Goal: Task Accomplishment & Management: Complete application form

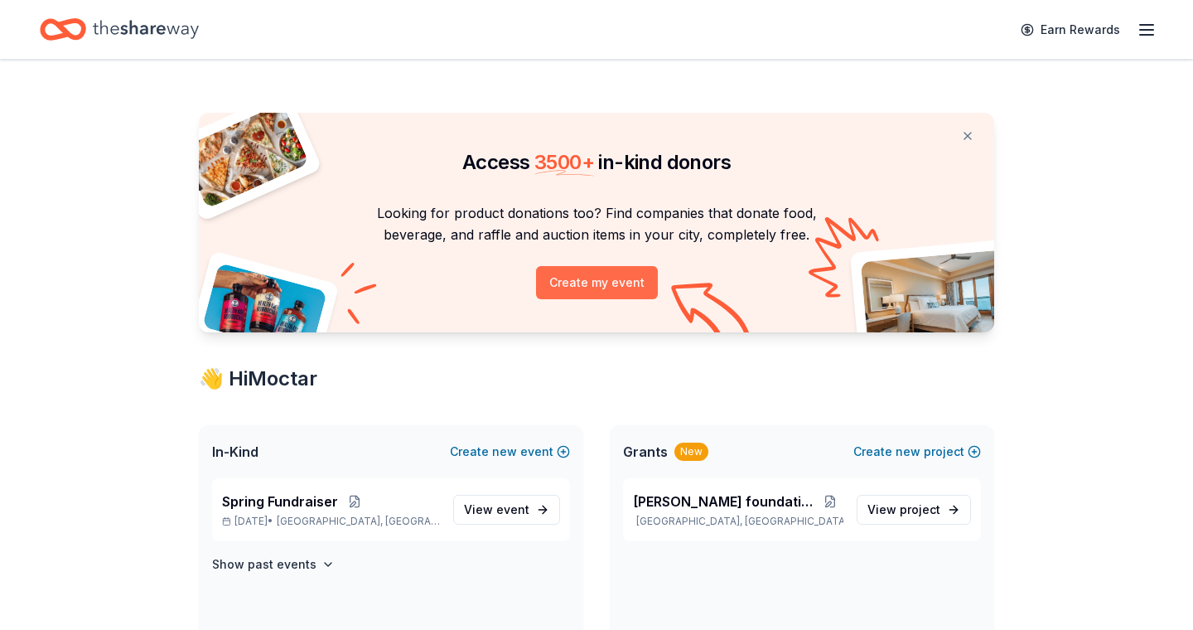
click at [593, 276] on button "Create my event" at bounding box center [597, 282] width 122 height 33
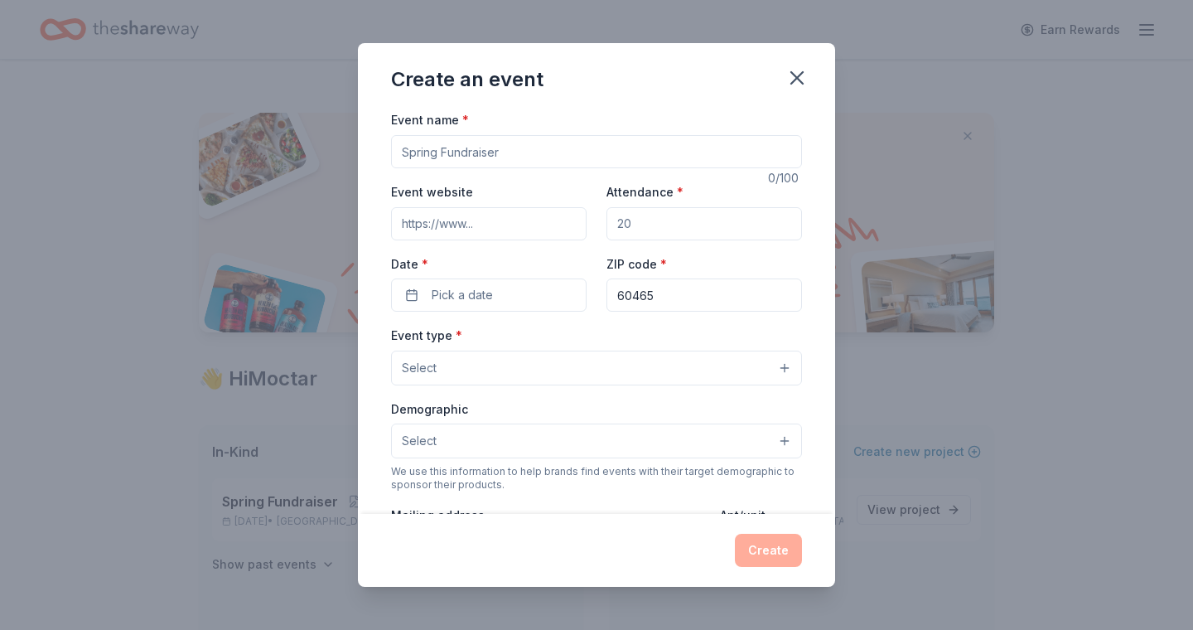
click at [637, 162] on input "Event name *" at bounding box center [596, 151] width 411 height 33
click at [615, 149] on input "Event name *" at bounding box center [596, 151] width 411 height 33
click at [559, 146] on input "Event name *" at bounding box center [596, 151] width 411 height 33
type input "S"
type input "Summer fundraiser"
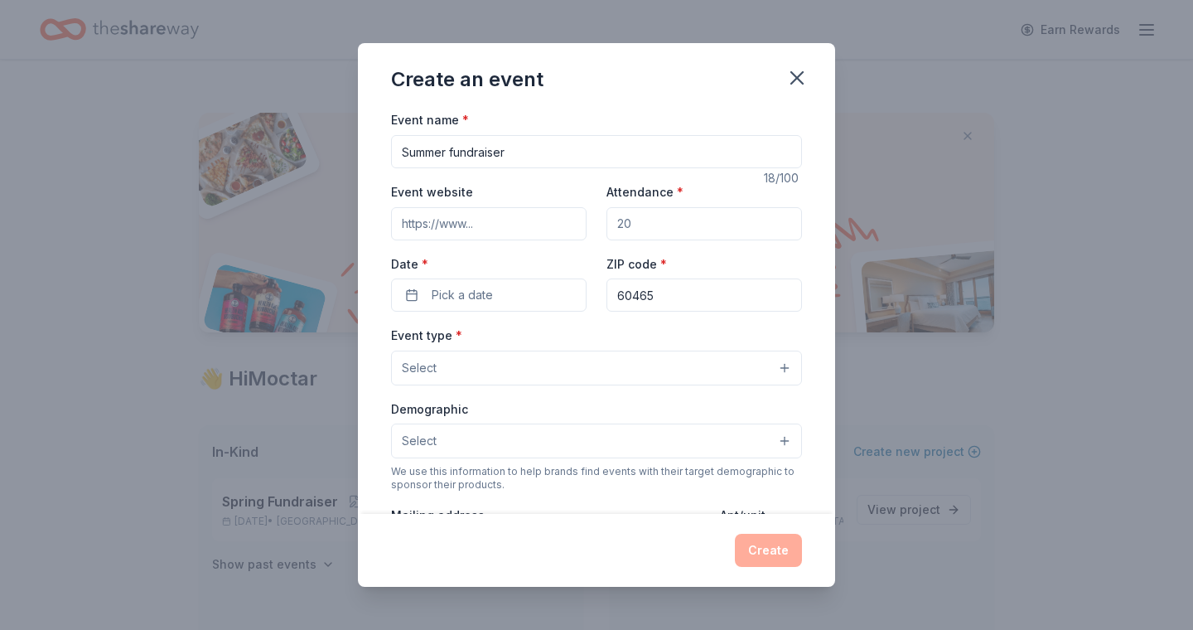
click at [566, 229] on input "Event website" at bounding box center [489, 223] width 196 height 33
type input "www.homesandhands.org"
click at [671, 230] on input "Attendance *" at bounding box center [705, 223] width 196 height 33
click at [648, 225] on input "Attendance *" at bounding box center [705, 223] width 196 height 33
click at [647, 220] on input "Attendance *" at bounding box center [705, 223] width 196 height 33
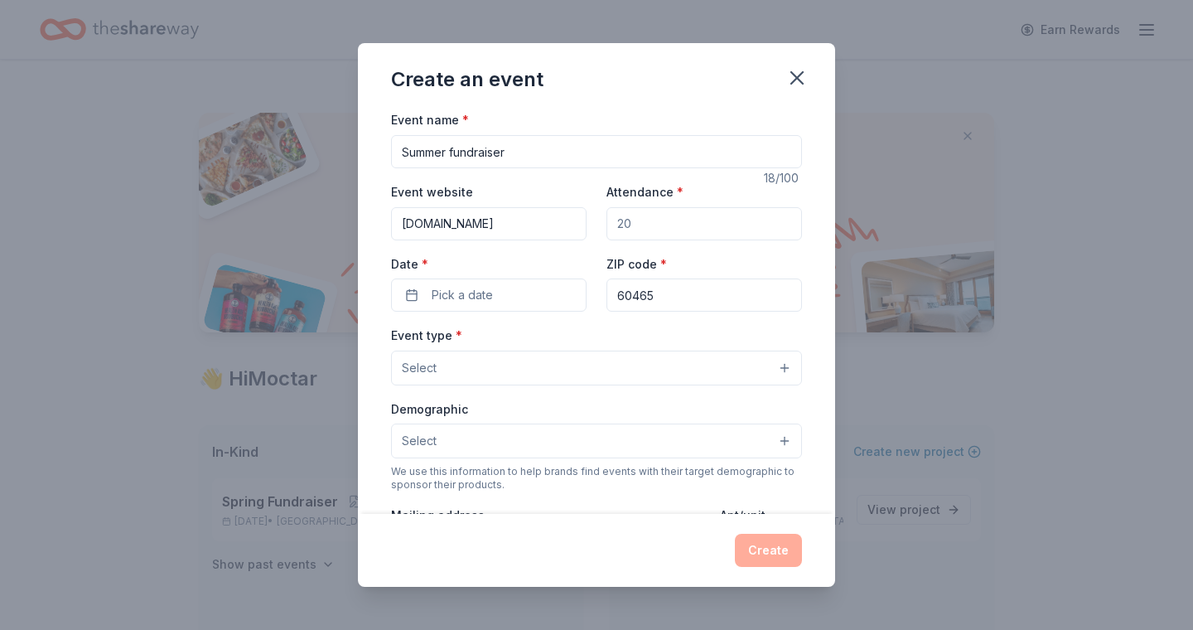
click at [631, 226] on input "Attendance *" at bounding box center [705, 223] width 196 height 33
click at [632, 219] on input "Attendance *" at bounding box center [705, 223] width 196 height 33
type input "100"
click at [571, 305] on button "Pick a date" at bounding box center [489, 294] width 196 height 33
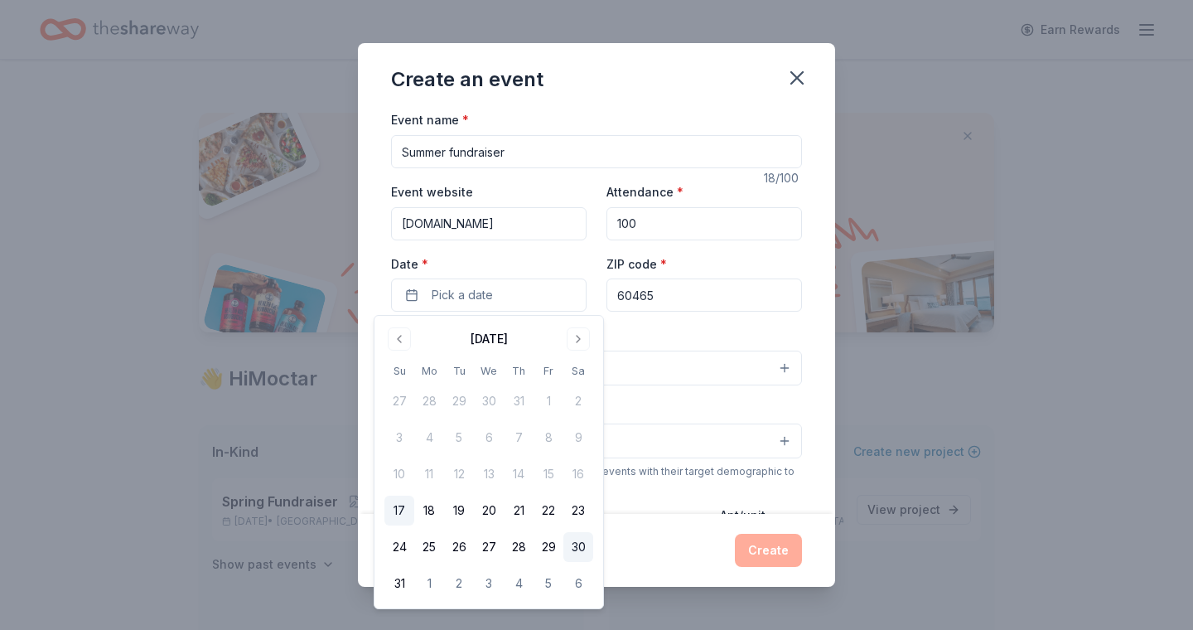
click at [580, 549] on button "30" at bounding box center [579, 547] width 30 height 30
click at [410, 300] on button "08/30/2025" at bounding box center [489, 294] width 196 height 33
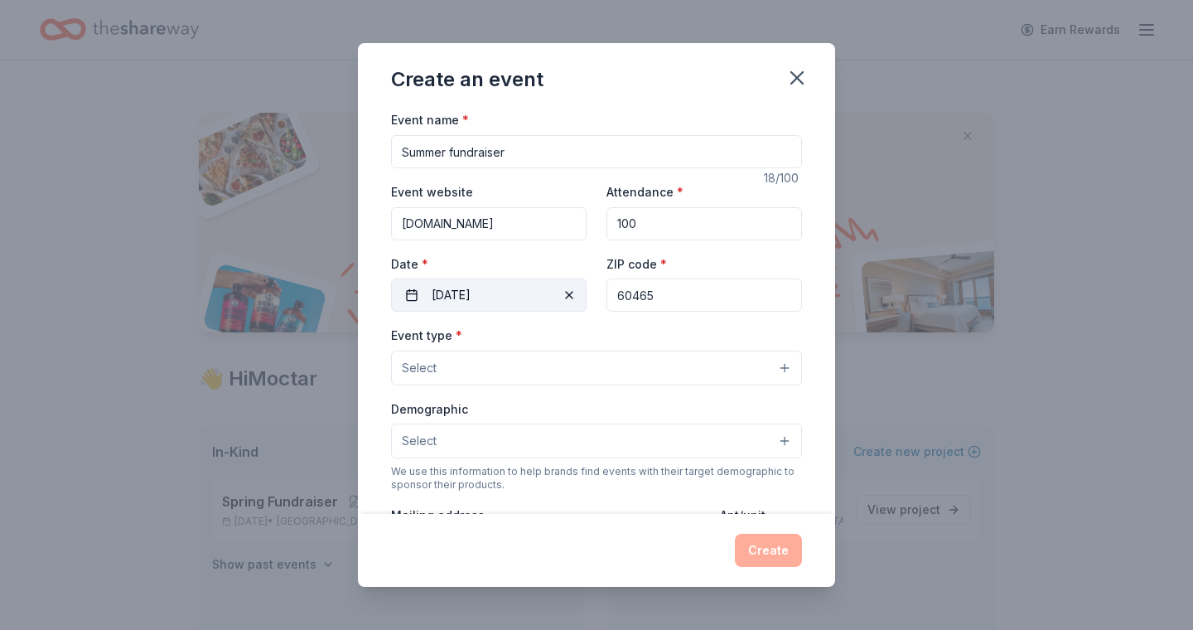
click at [407, 289] on button "08/30/2025" at bounding box center [489, 294] width 196 height 33
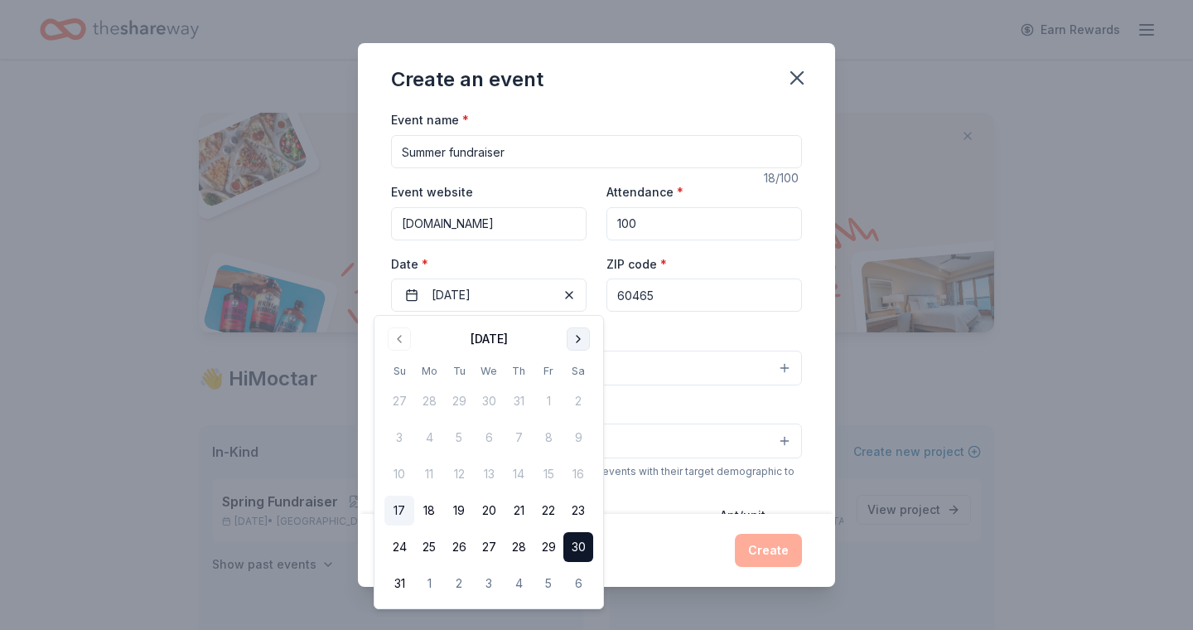
click at [578, 341] on button "Go to next month" at bounding box center [578, 338] width 23 height 23
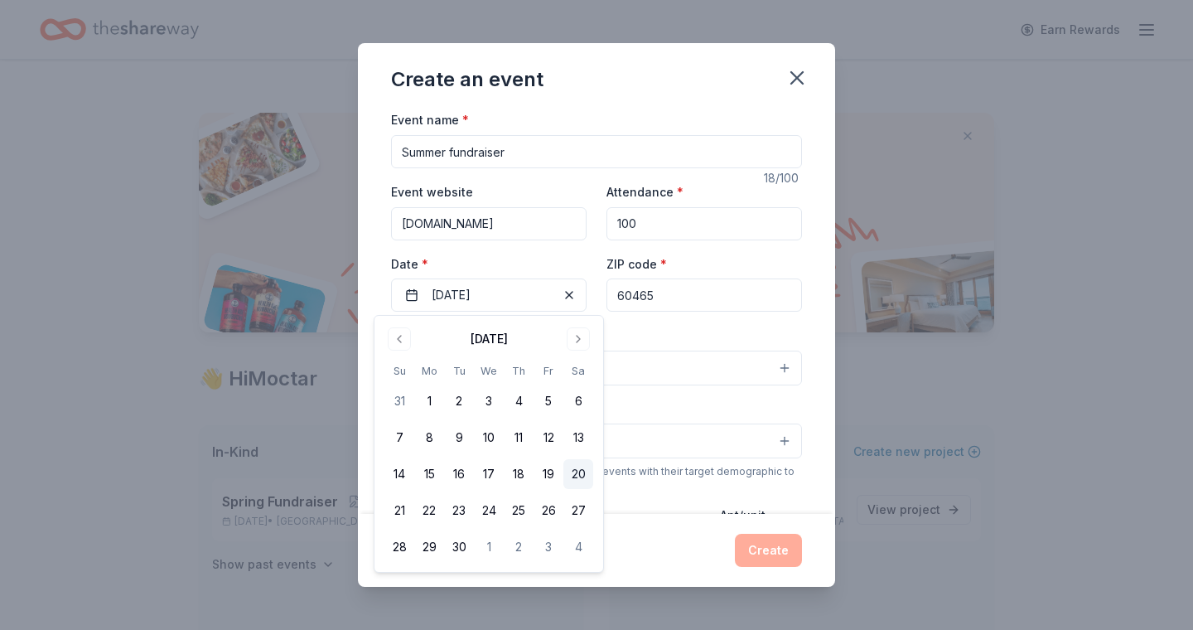
click at [587, 469] on button "20" at bounding box center [579, 474] width 30 height 30
click at [680, 550] on div "Create" at bounding box center [596, 550] width 411 height 33
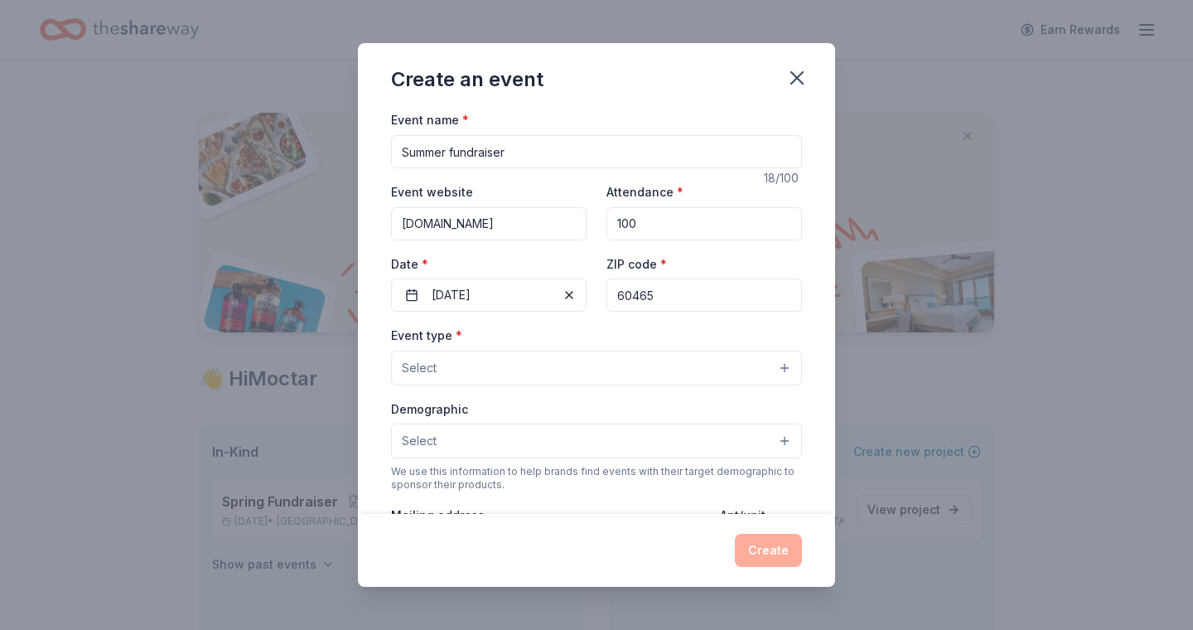
click at [787, 366] on button "Select" at bounding box center [596, 368] width 411 height 35
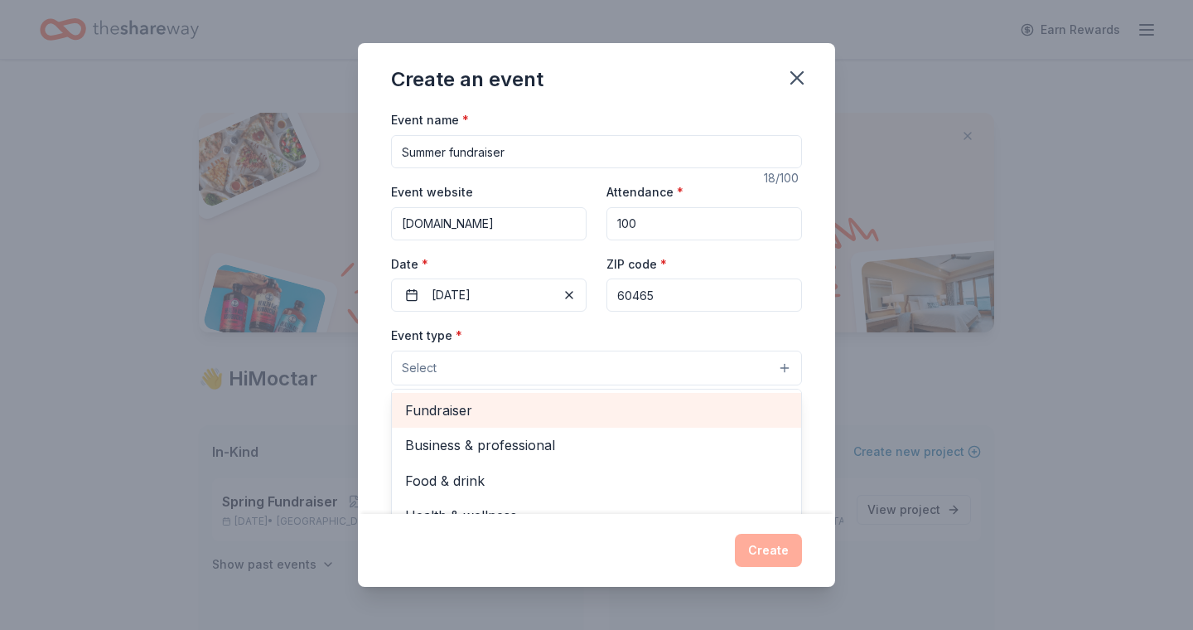
click at [474, 410] on span "Fundraiser" at bounding box center [596, 410] width 383 height 22
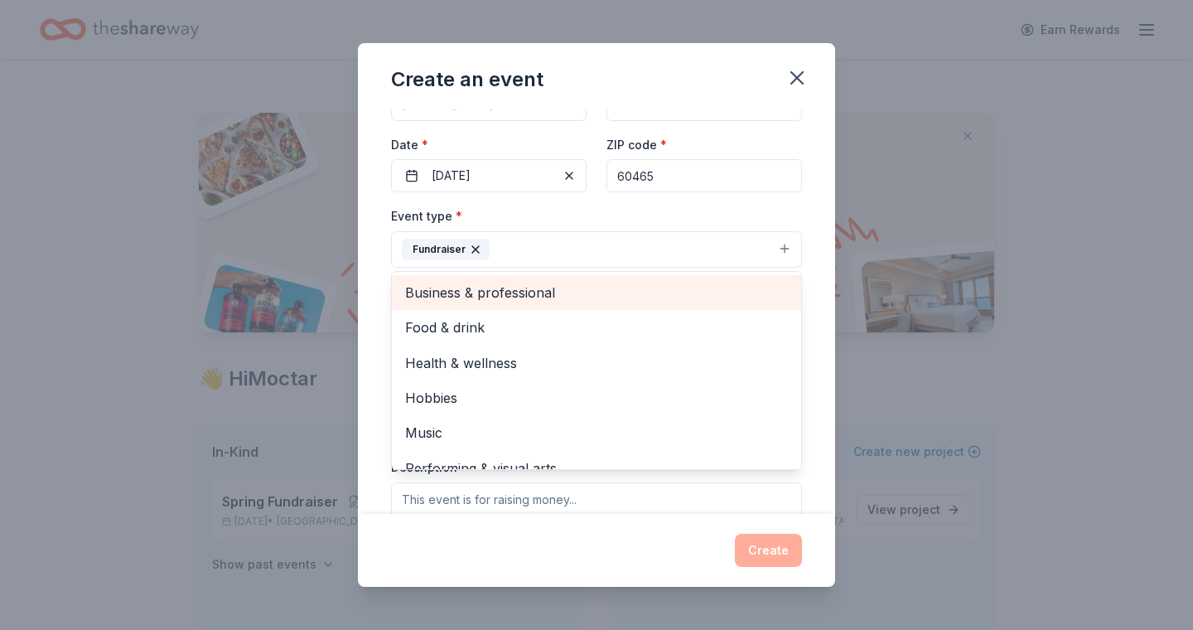
scroll to position [98, 0]
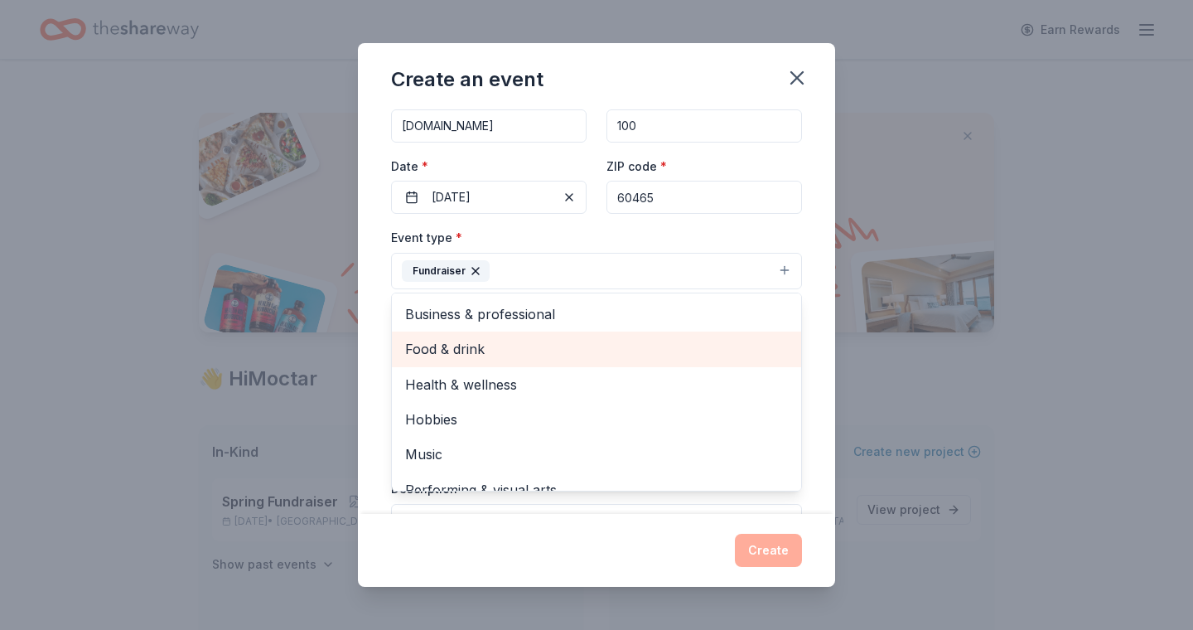
click at [459, 345] on span "Food & drink" at bounding box center [596, 349] width 383 height 22
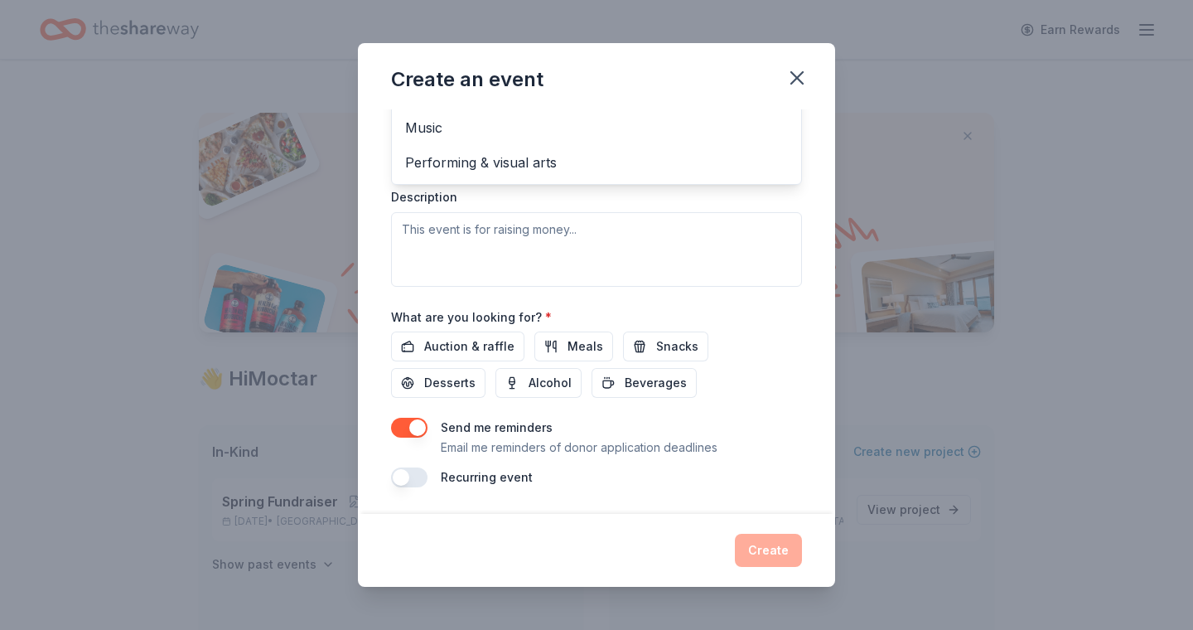
scroll to position [386, 0]
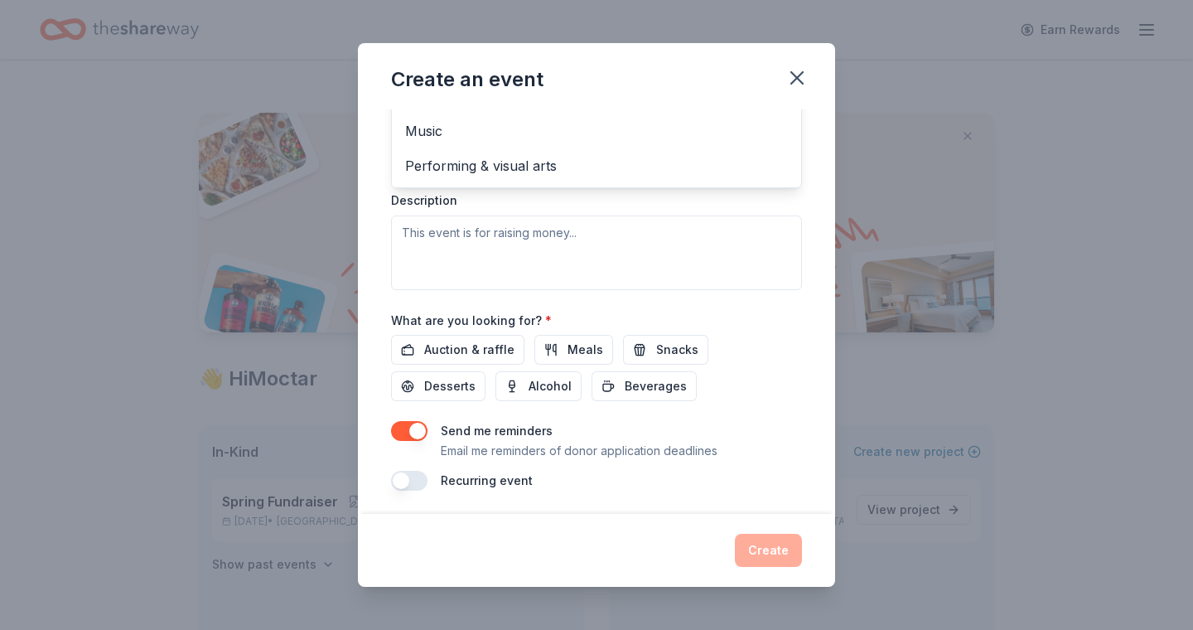
click at [410, 481] on div "Event name * Summer fundraiser 18 /100 Event website www.homesandhands.org Atte…" at bounding box center [596, 106] width 411 height 767
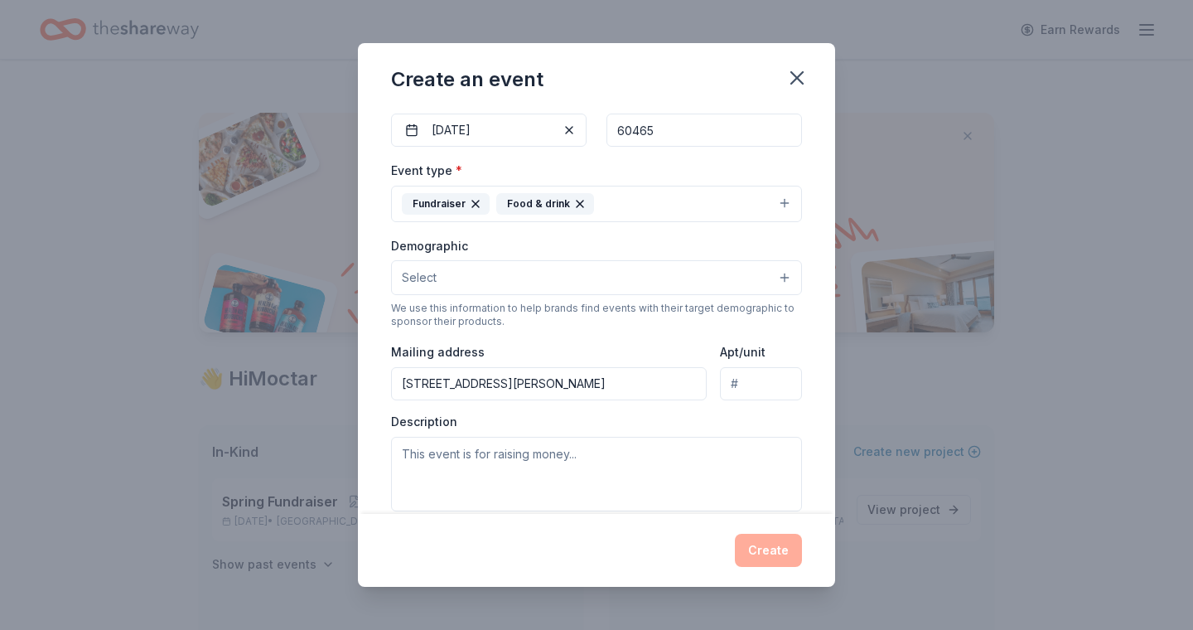
scroll to position [166, 0]
click at [788, 278] on button "Select" at bounding box center [596, 276] width 411 height 35
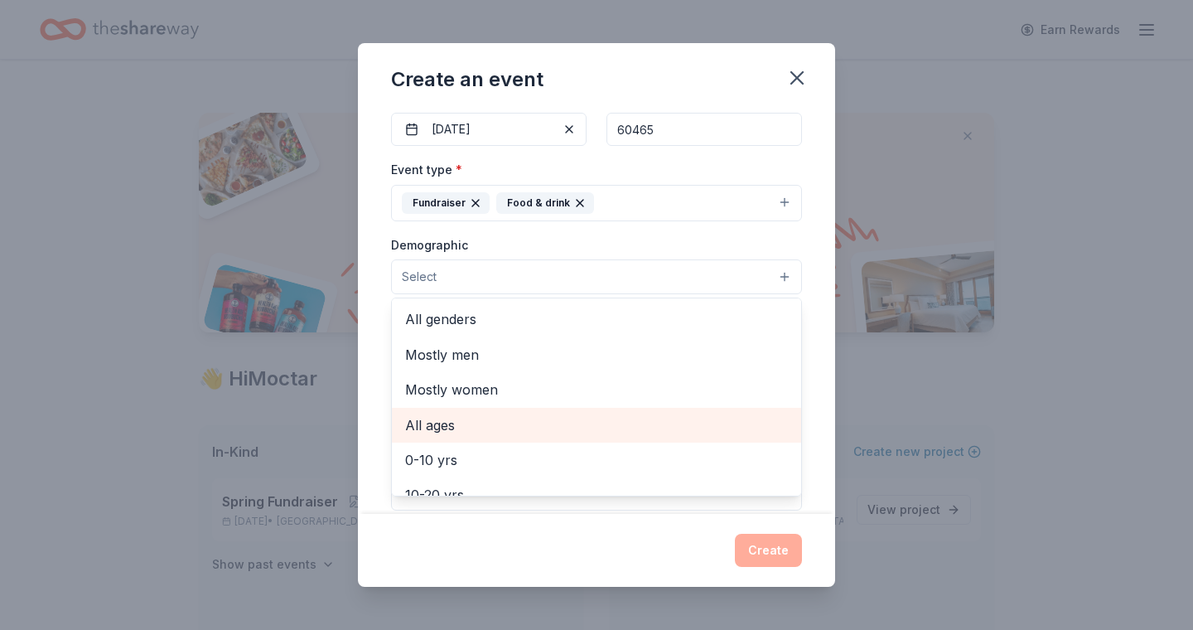
click at [467, 429] on span "All ages" at bounding box center [596, 425] width 383 height 22
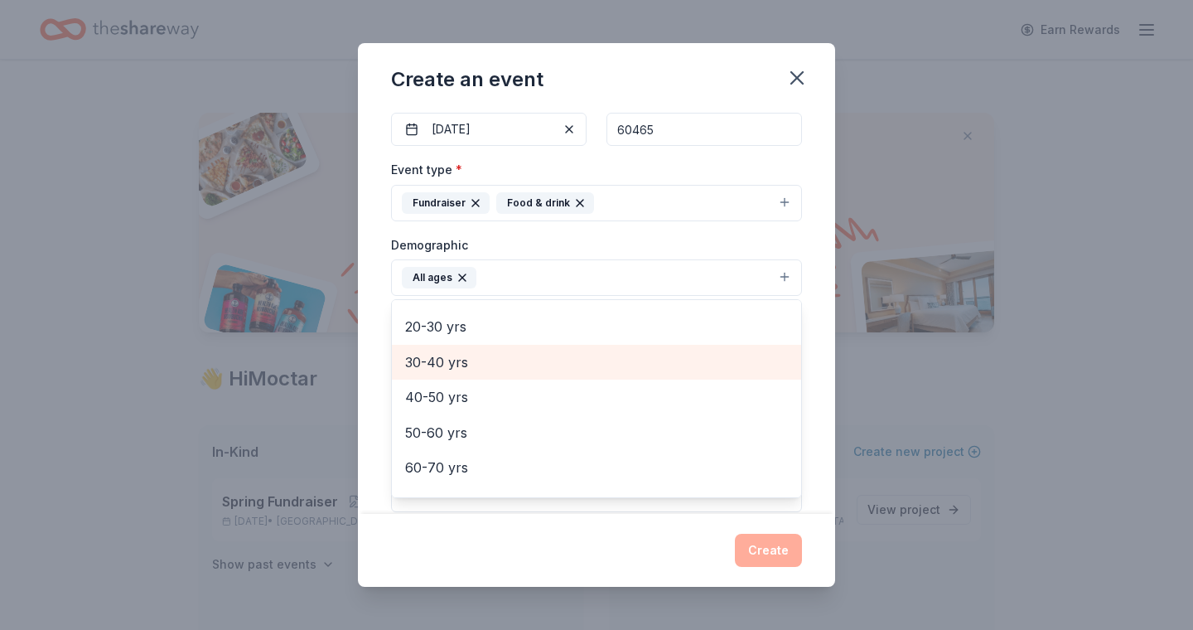
scroll to position [188, 0]
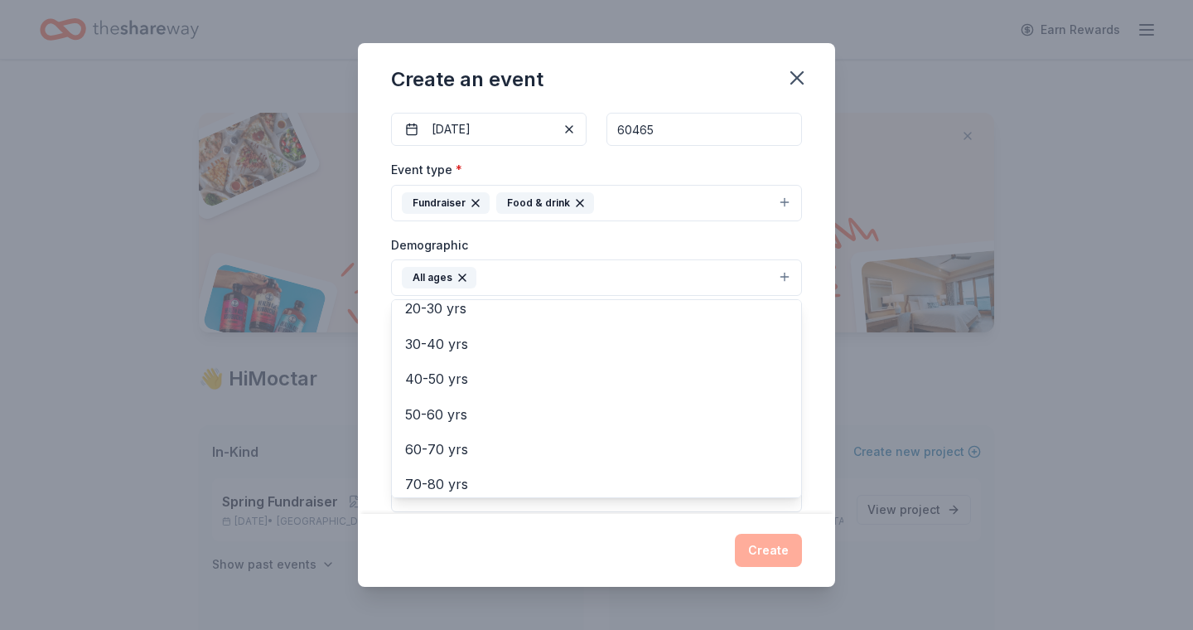
click at [874, 390] on div "Create an event Event name * Summer fundraiser 18 /100 Event website www.homesa…" at bounding box center [596, 315] width 1193 height 630
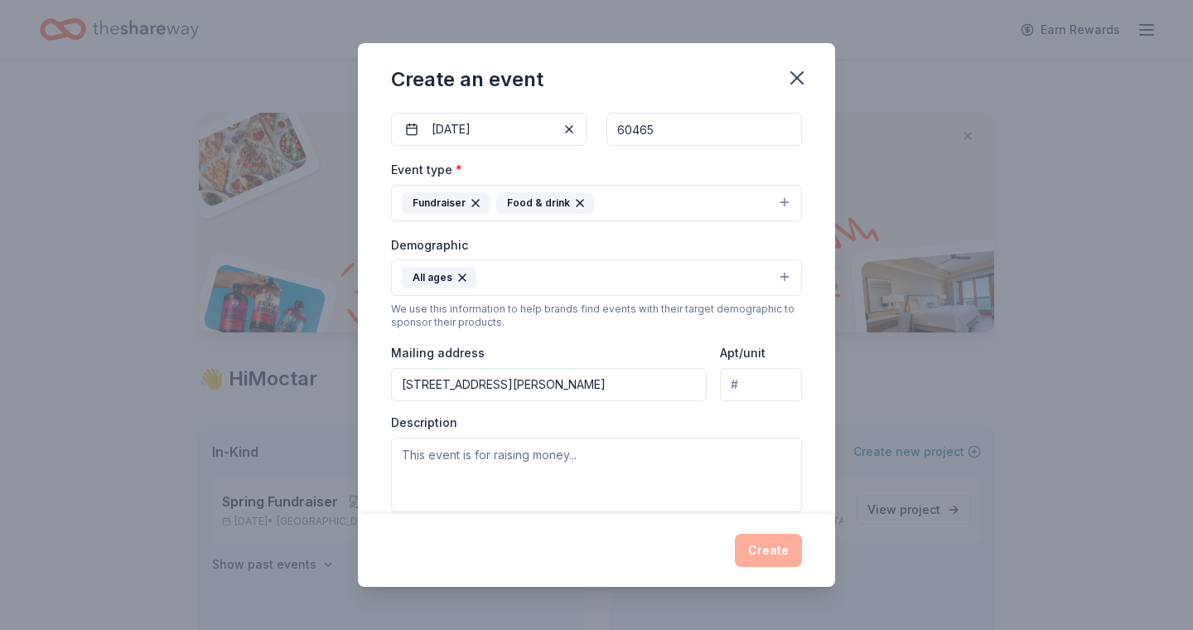
click at [770, 545] on div "Create" at bounding box center [596, 550] width 411 height 33
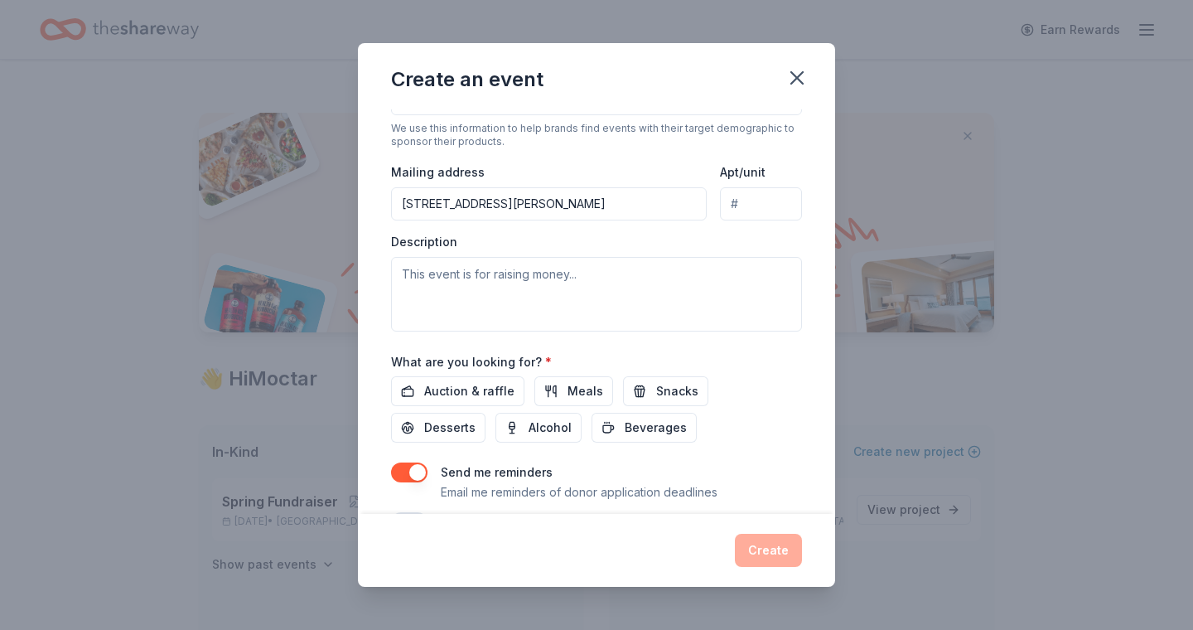
scroll to position [349, 0]
click at [483, 384] on span "Auction & raffle" at bounding box center [469, 389] width 90 height 20
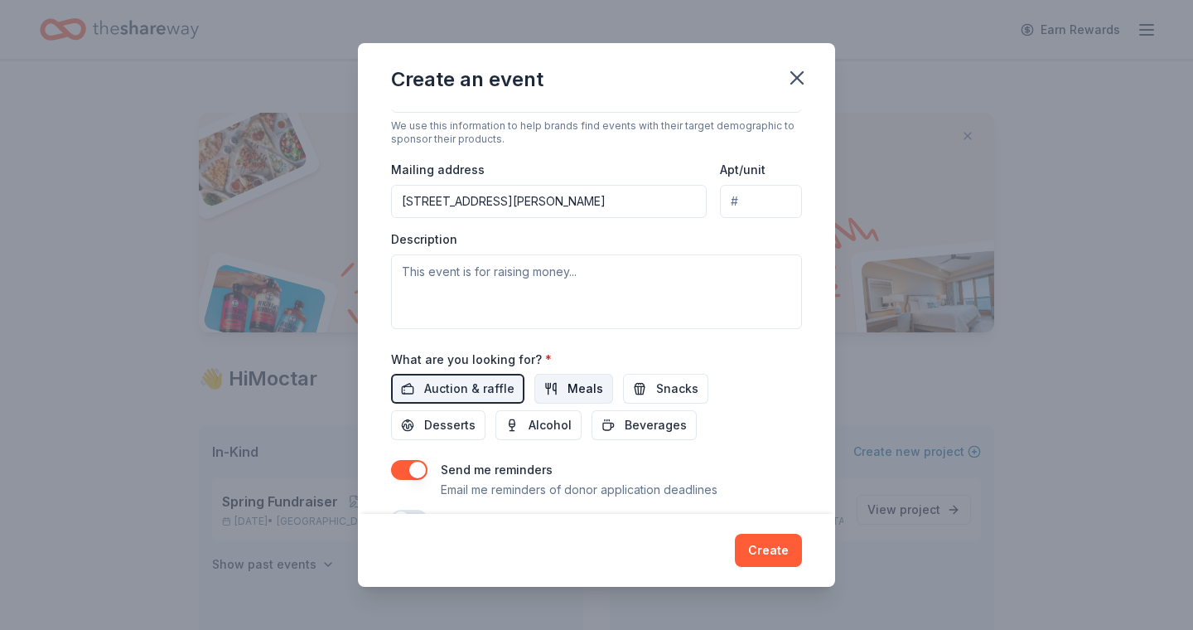
click at [577, 385] on span "Meals" at bounding box center [586, 389] width 36 height 20
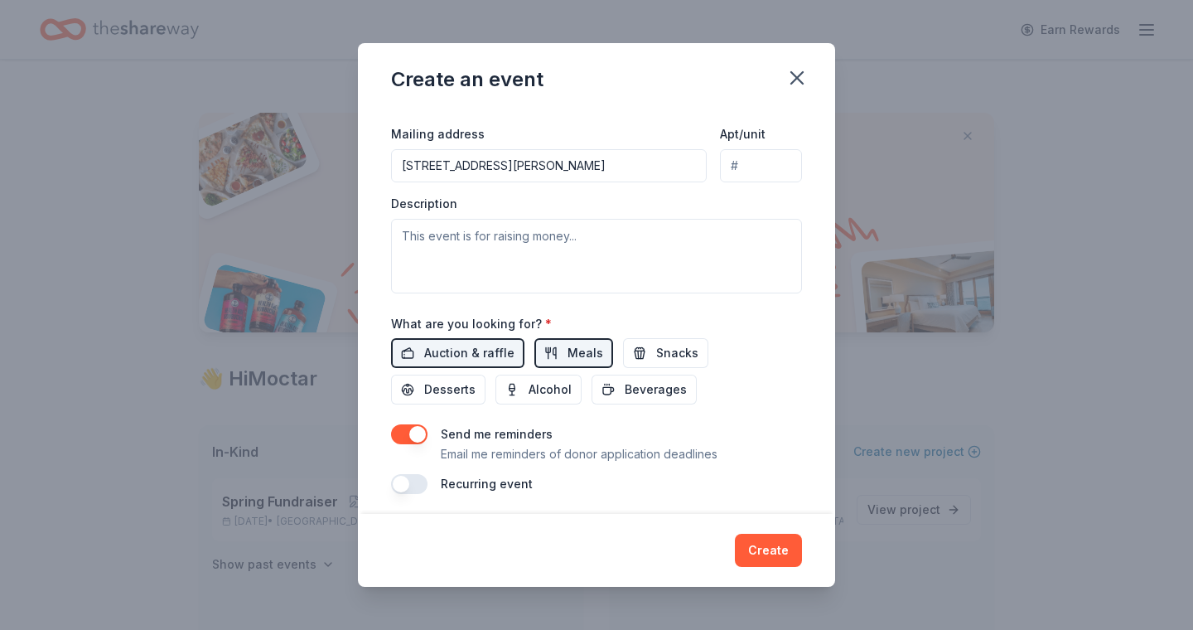
scroll to position [391, 0]
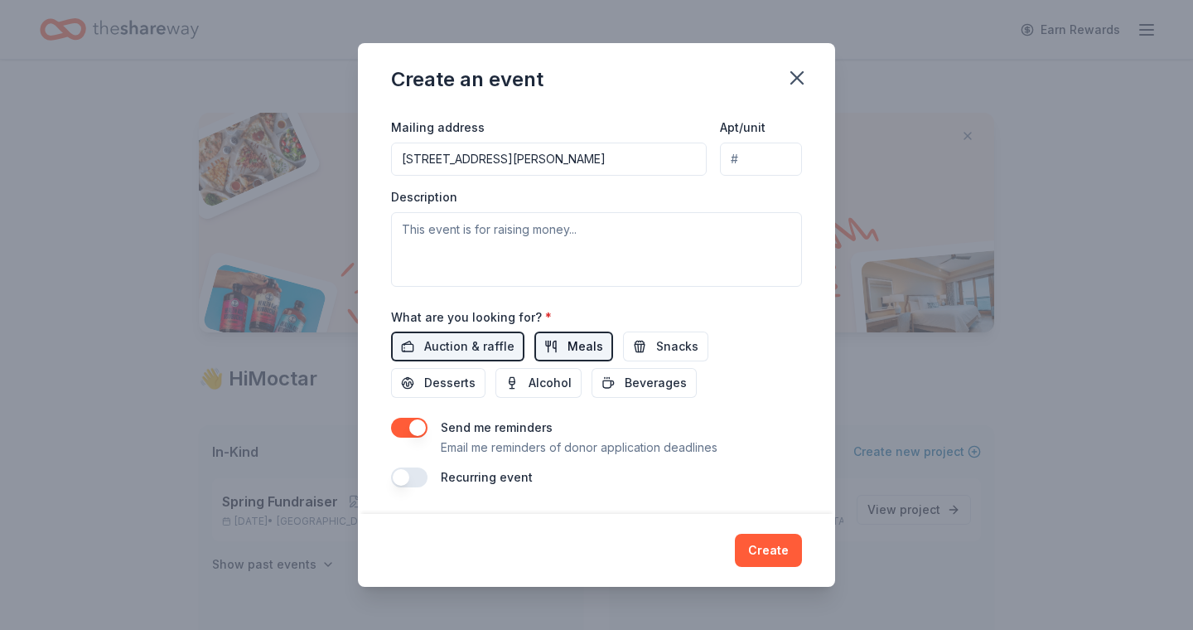
click at [568, 351] on span "Meals" at bounding box center [586, 346] width 36 height 20
click at [574, 352] on span "Meals" at bounding box center [586, 346] width 36 height 20
click at [771, 542] on button "Create" at bounding box center [768, 550] width 67 height 33
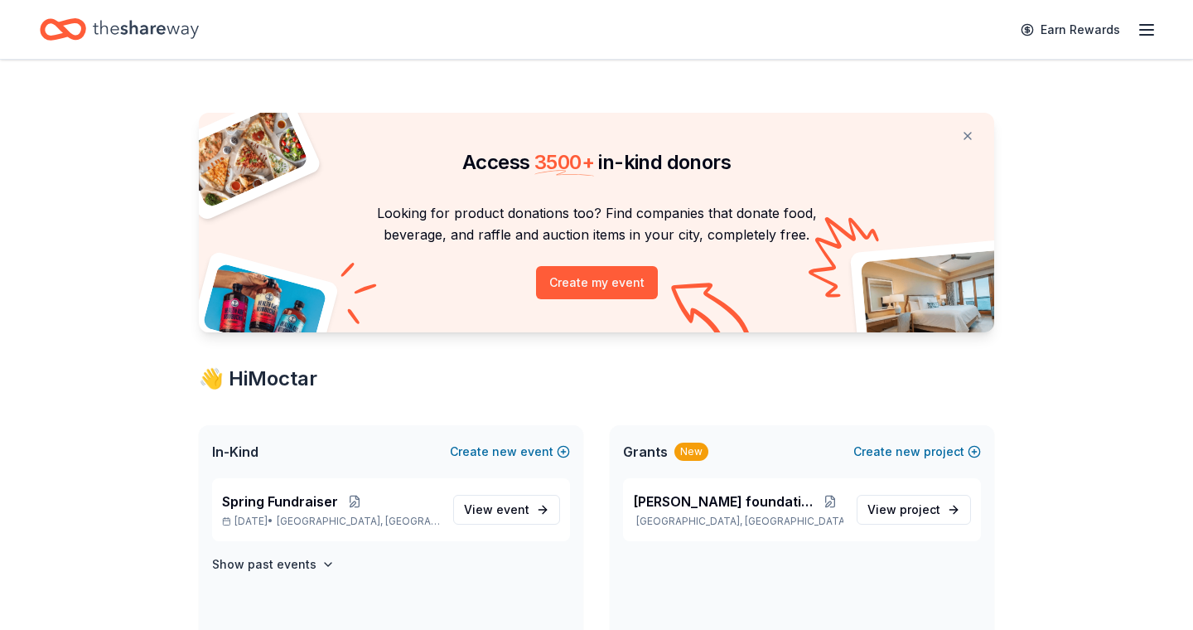
scroll to position [0, 0]
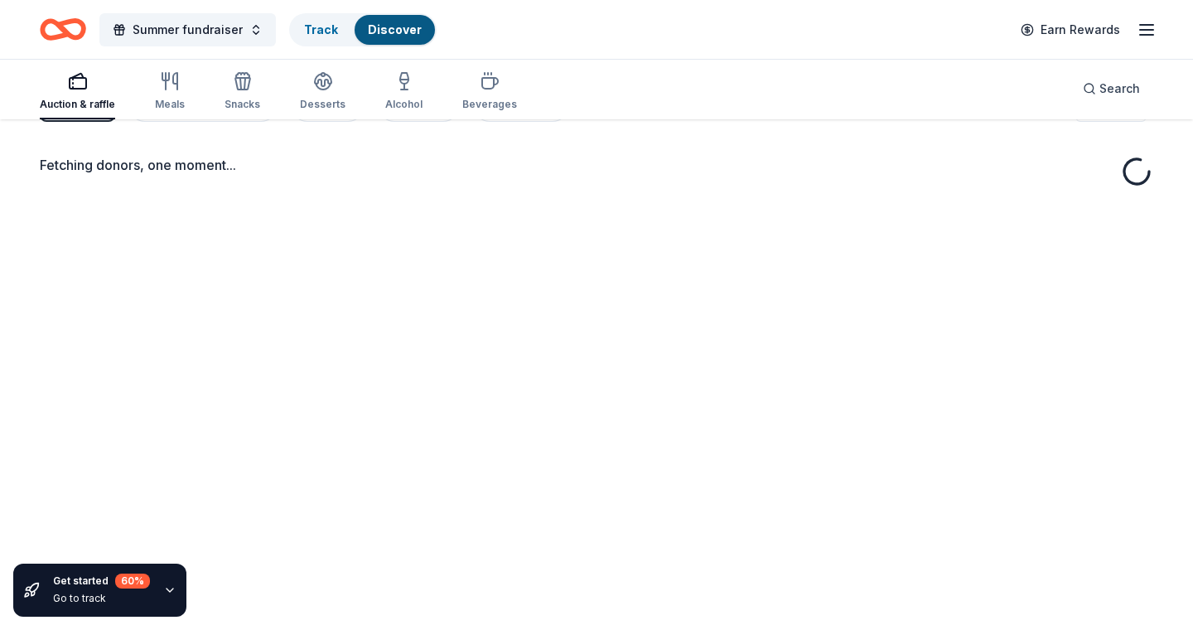
scroll to position [7, 0]
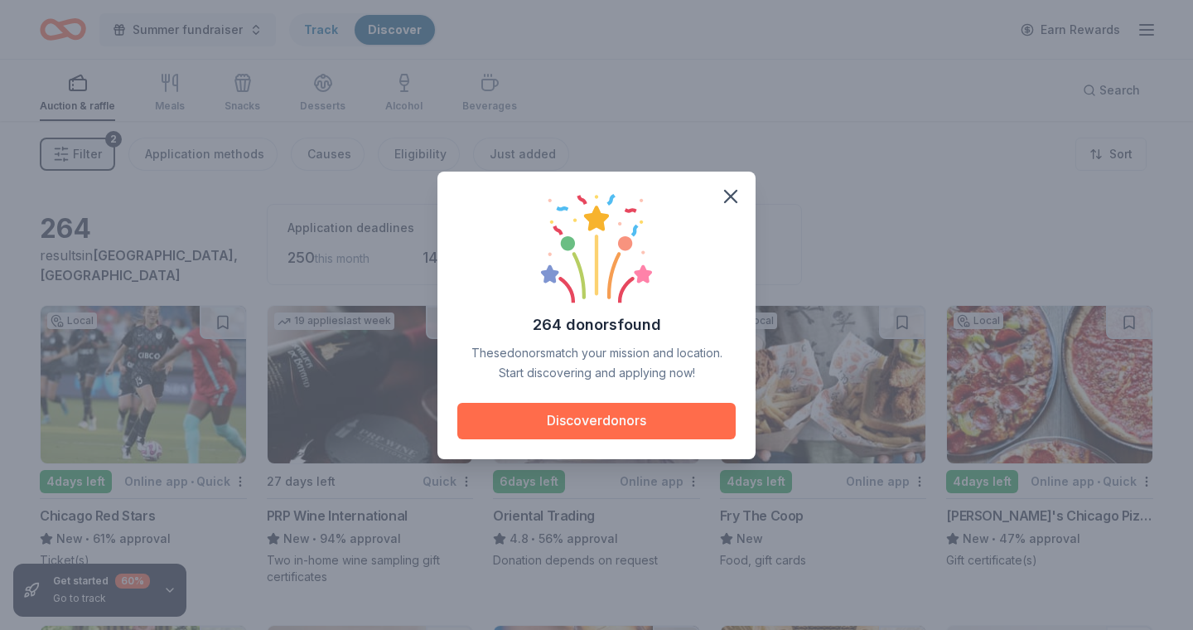
click at [646, 409] on button "Discover donors" at bounding box center [597, 421] width 278 height 36
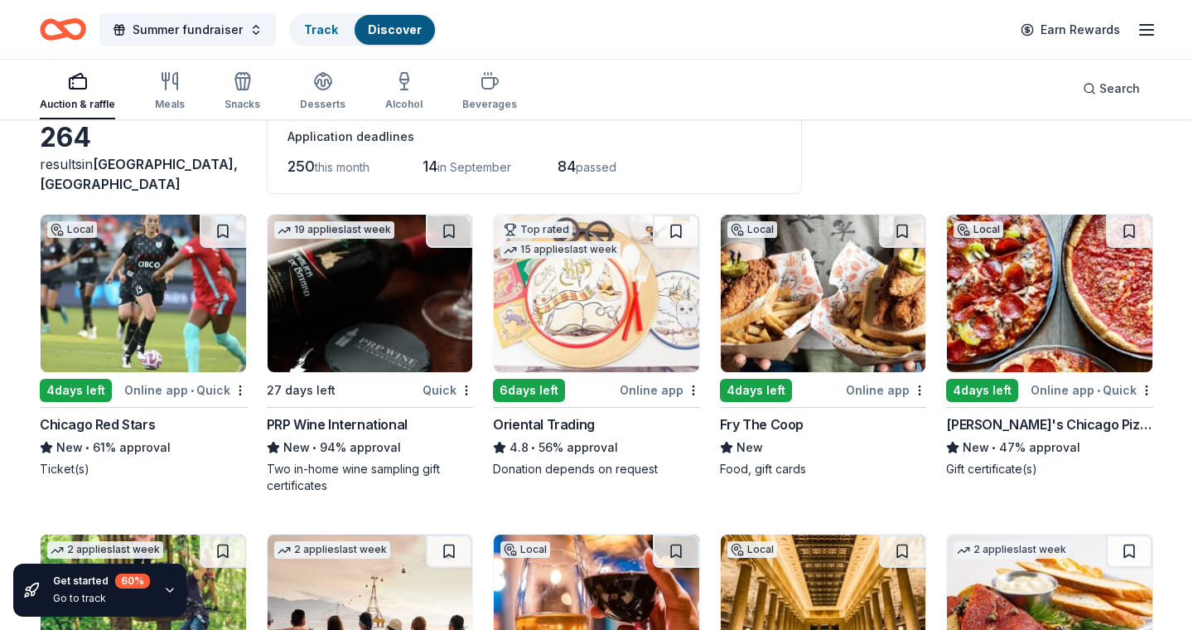
scroll to position [74, 0]
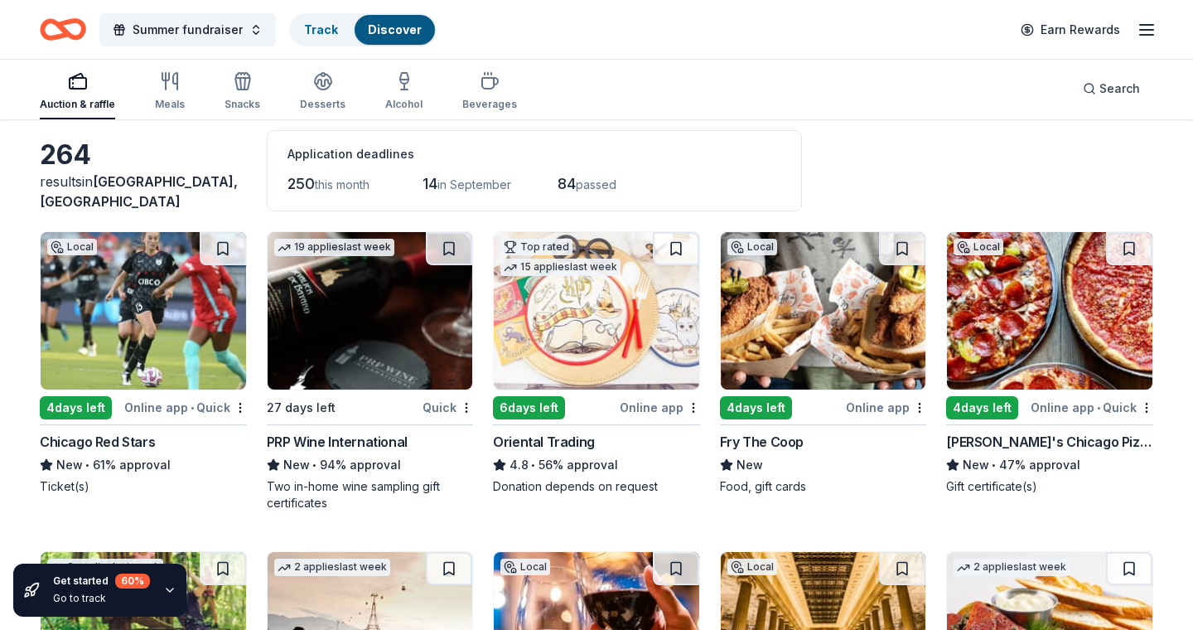
click at [175, 294] on img at bounding box center [144, 310] width 206 height 157
click at [390, 336] on img at bounding box center [371, 310] width 206 height 157
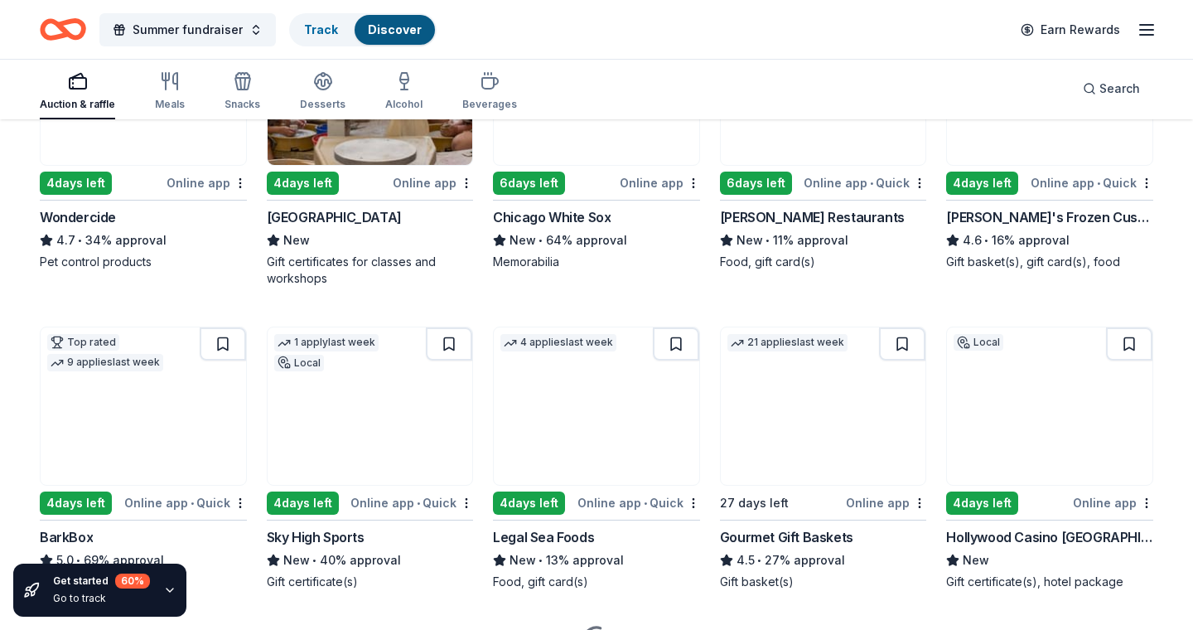
scroll to position [954, 0]
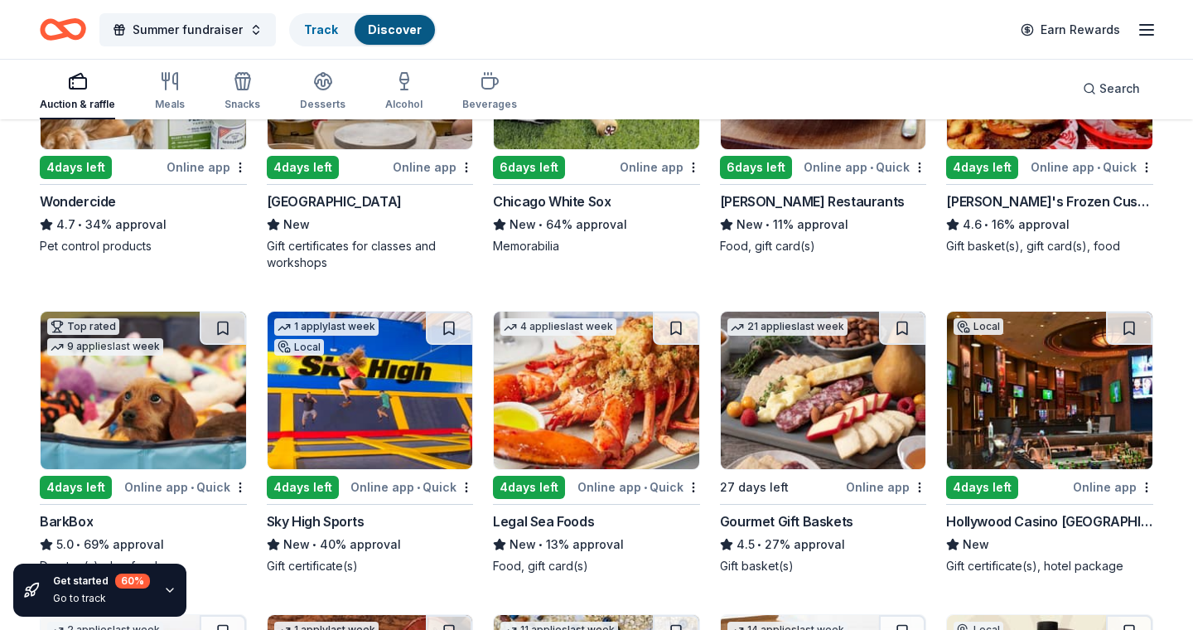
click at [1095, 404] on img at bounding box center [1050, 390] width 206 height 157
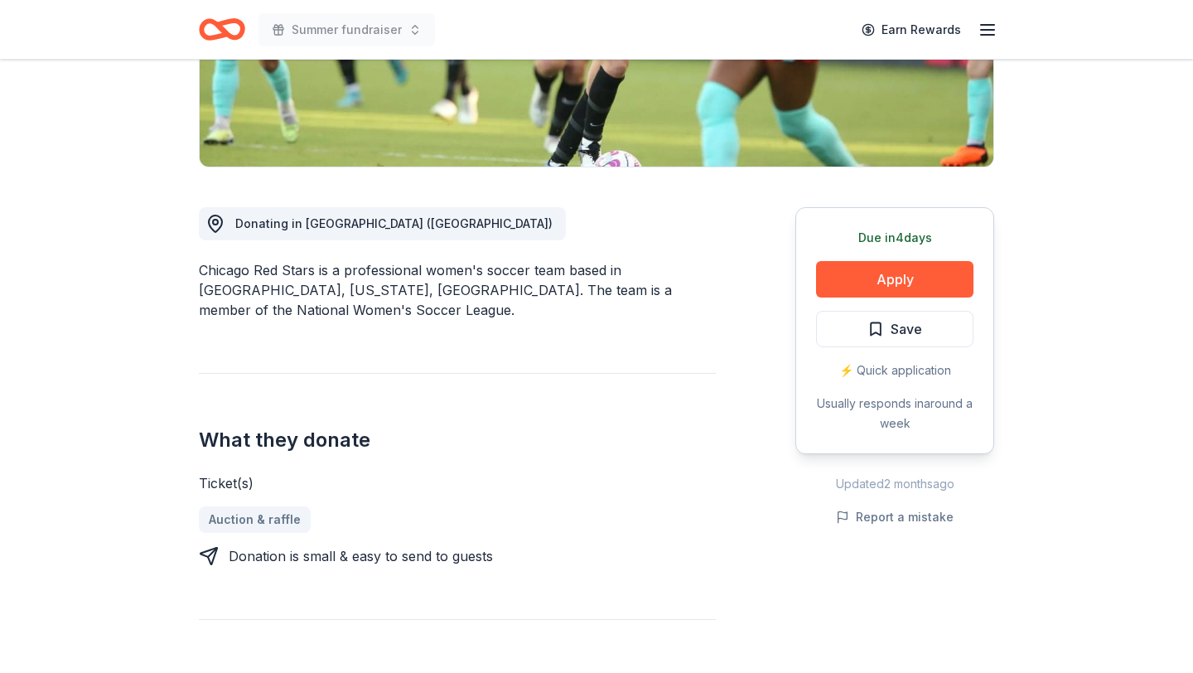
scroll to position [344, 0]
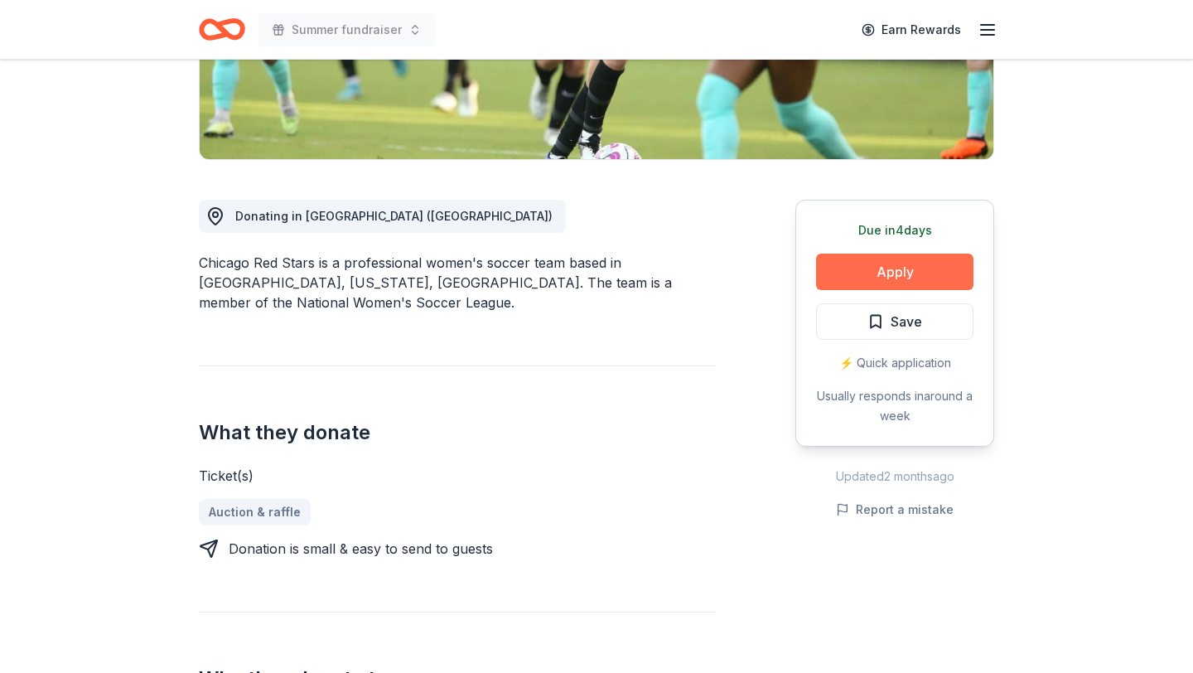
click at [880, 277] on button "Apply" at bounding box center [894, 272] width 157 height 36
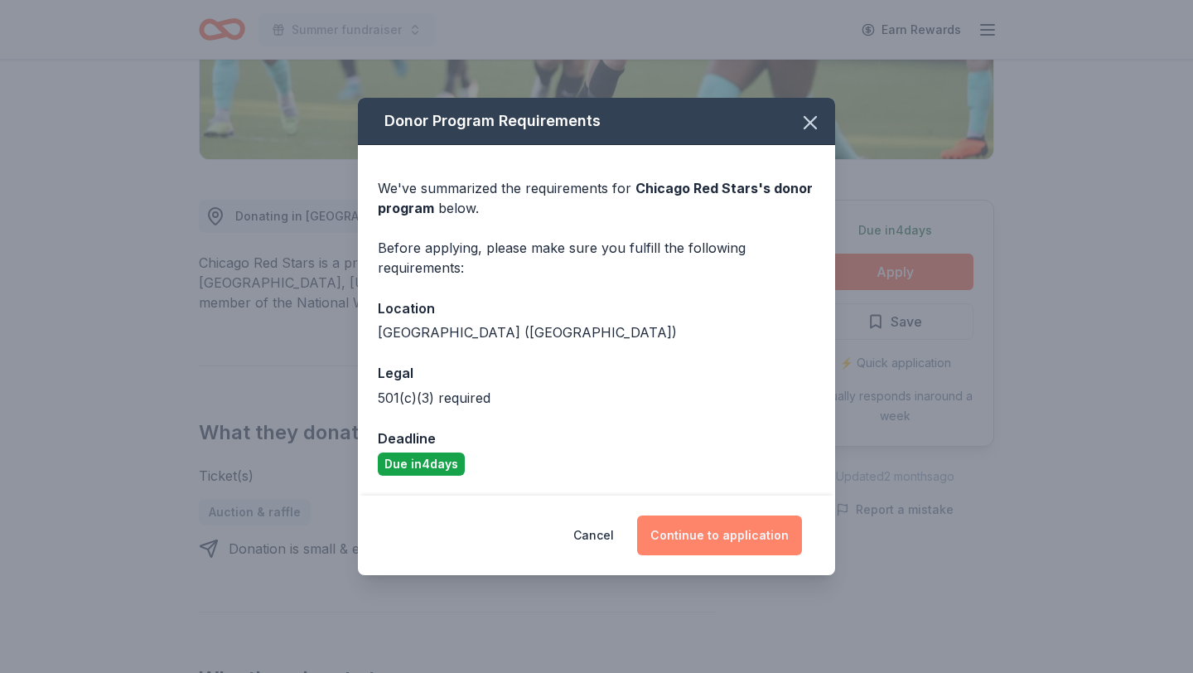
click at [743, 531] on button "Continue to application" at bounding box center [719, 536] width 165 height 40
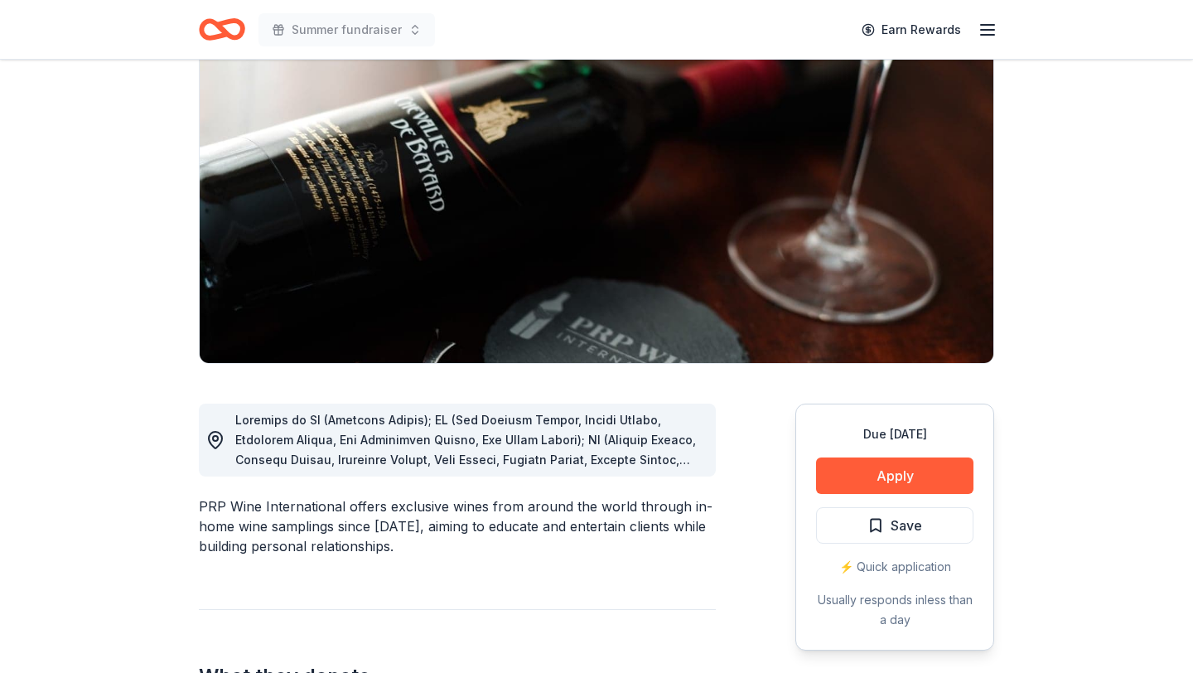
scroll to position [139, 0]
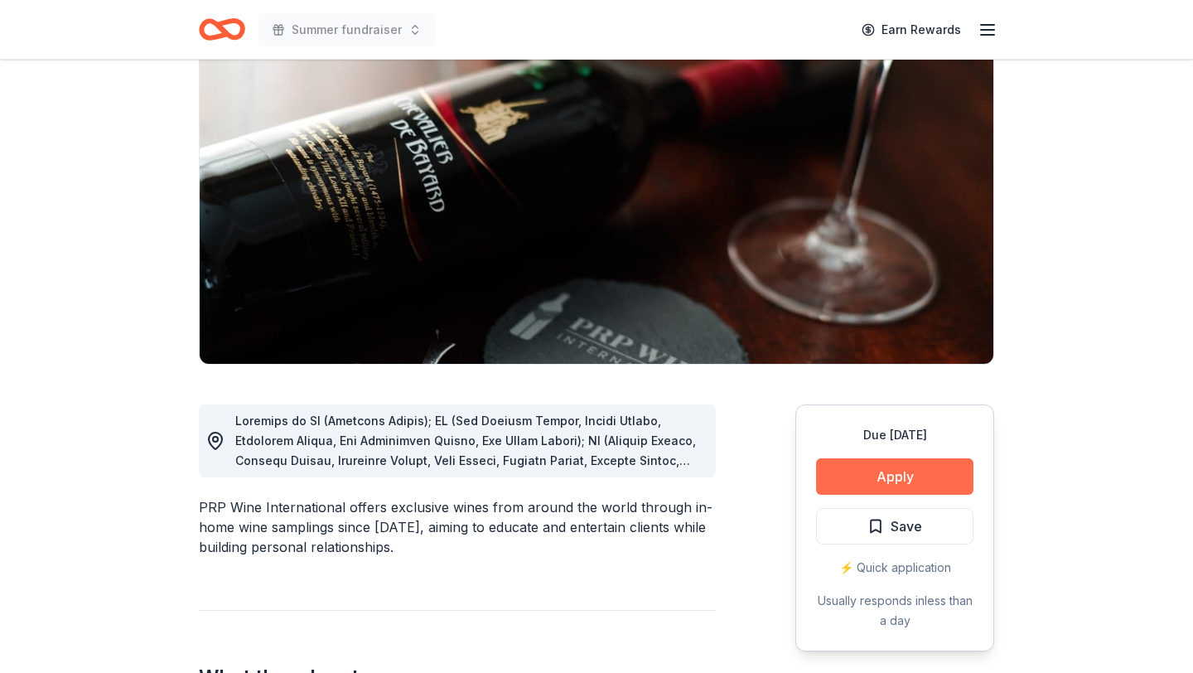
click at [892, 477] on button "Apply" at bounding box center [894, 476] width 157 height 36
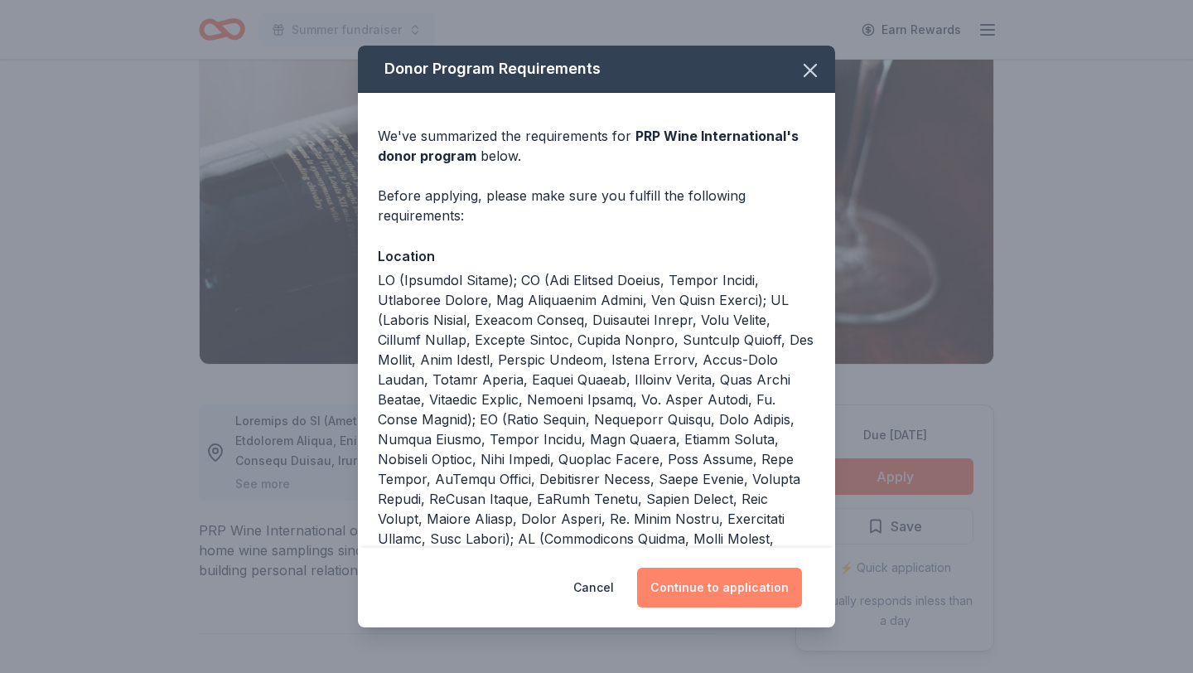
click at [759, 600] on button "Continue to application" at bounding box center [719, 588] width 165 height 40
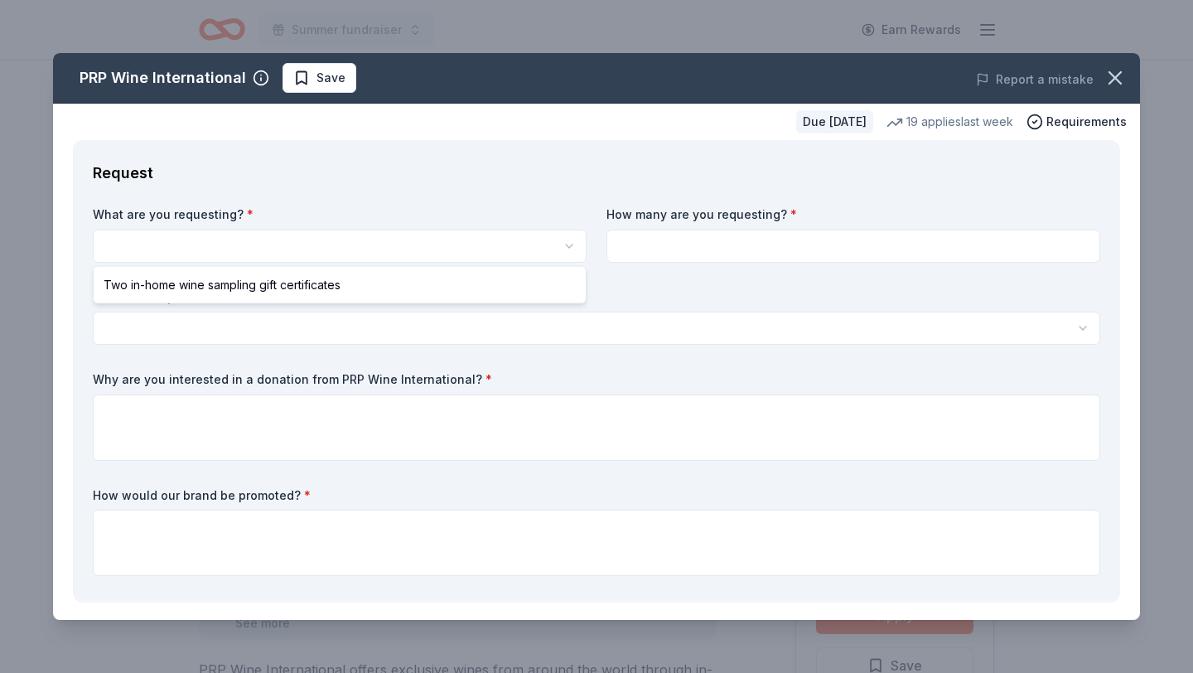
scroll to position [0, 0]
click at [566, 244] on html "Summer fundraiser Earn Rewards Due in 27 days Share PRP Wine International New …" at bounding box center [596, 336] width 1193 height 673
select select "Two in-home wine sampling gift certificates"
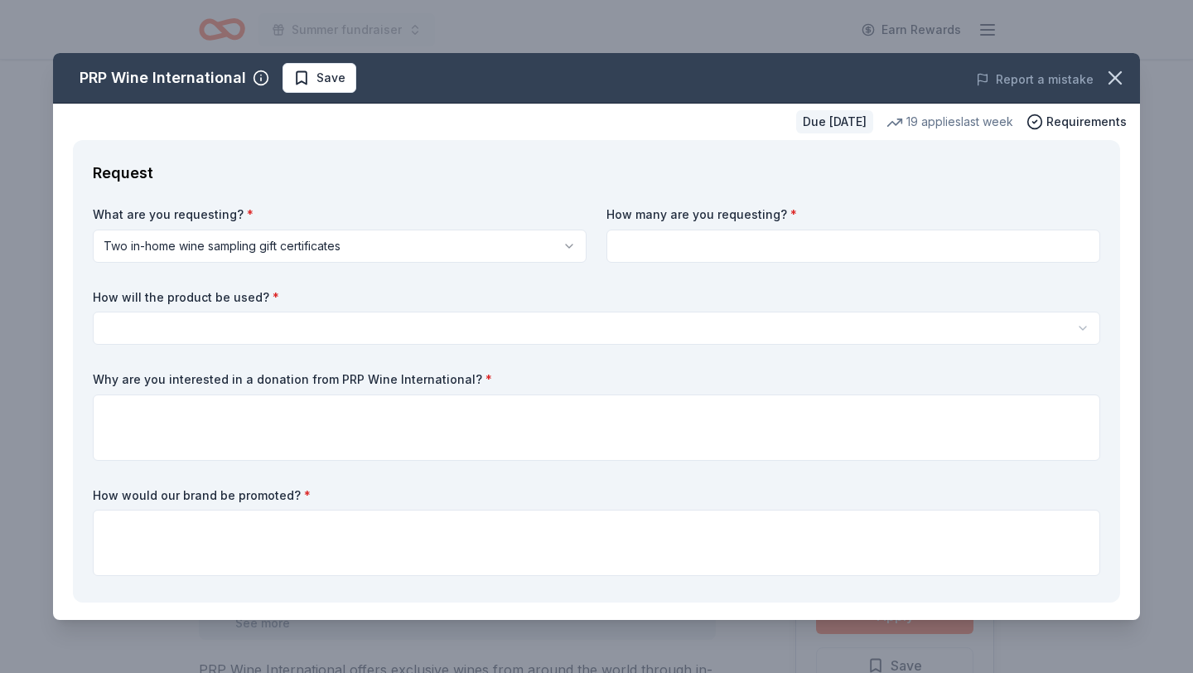
click at [754, 263] on div "What are you requesting? * Two in-home wine sampling gift certificates Two in-h…" at bounding box center [597, 394] width 1008 height 376
click at [1101, 88] on button "button" at bounding box center [1115, 78] width 36 height 36
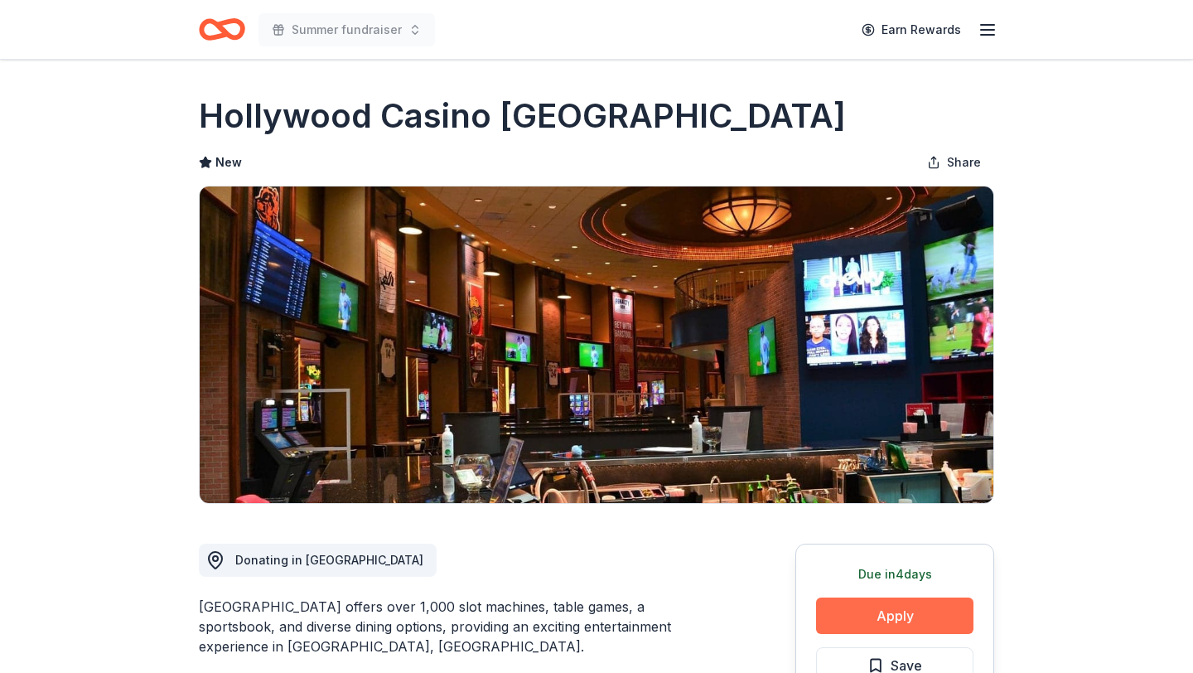
click at [910, 615] on button "Apply" at bounding box center [894, 616] width 157 height 36
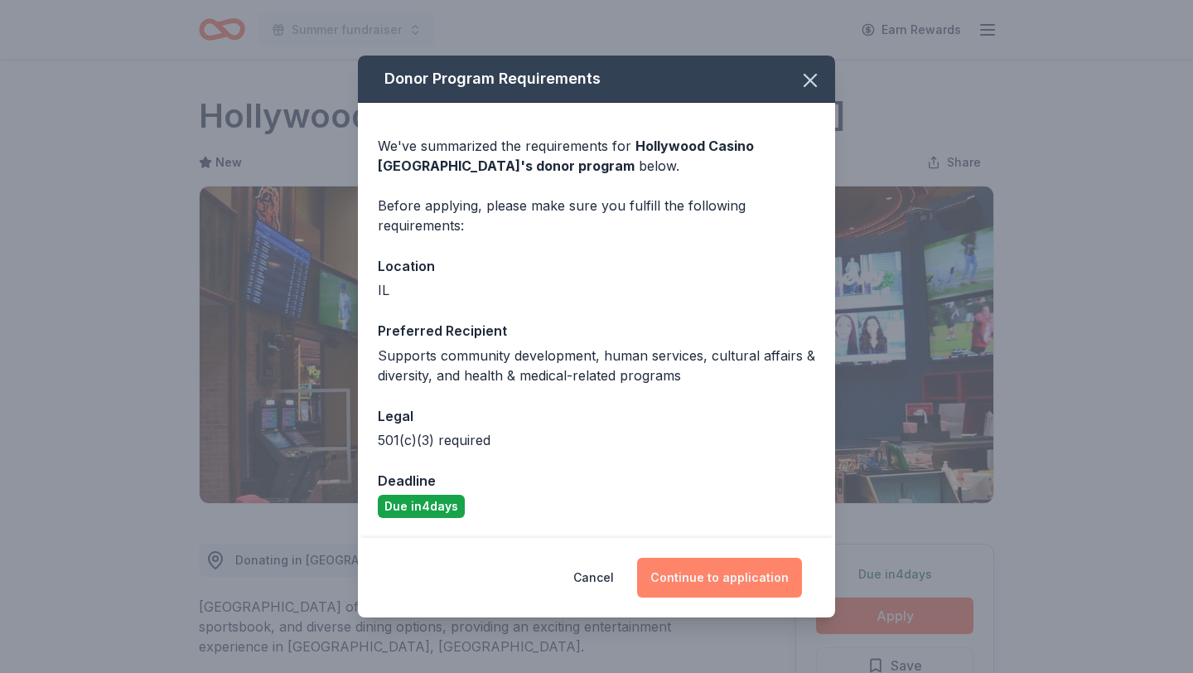
click at [742, 579] on button "Continue to application" at bounding box center [719, 578] width 165 height 40
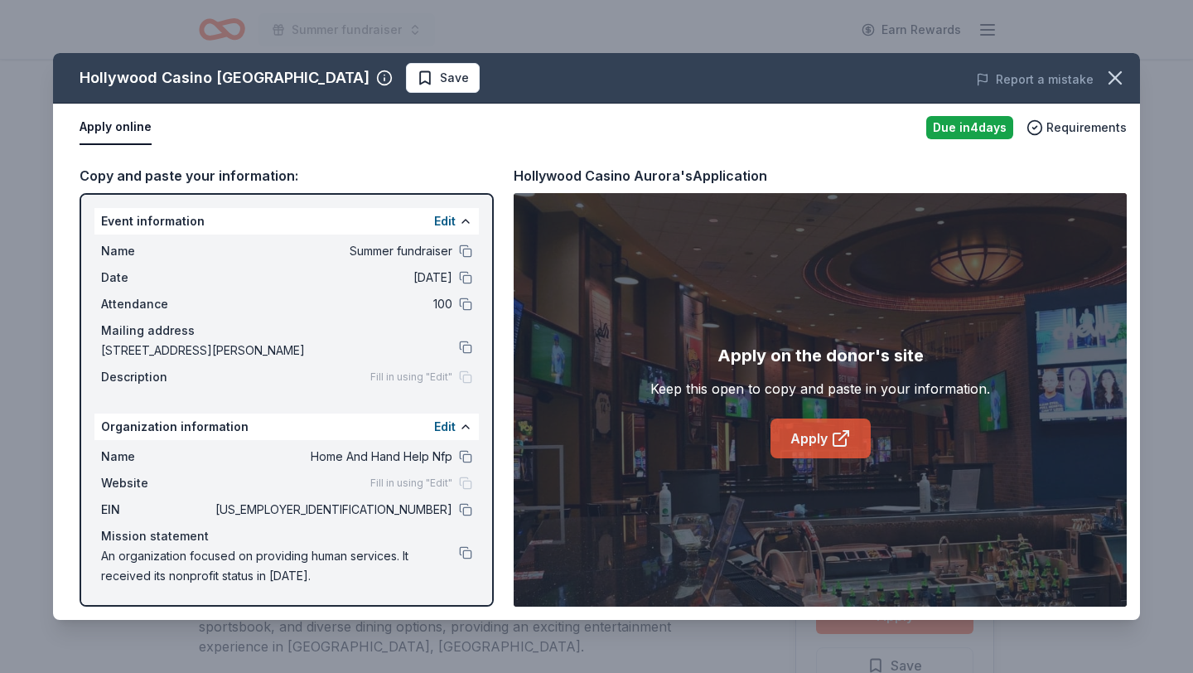
click at [814, 444] on link "Apply" at bounding box center [821, 439] width 100 height 40
